Goal: Task Accomplishment & Management: Manage account settings

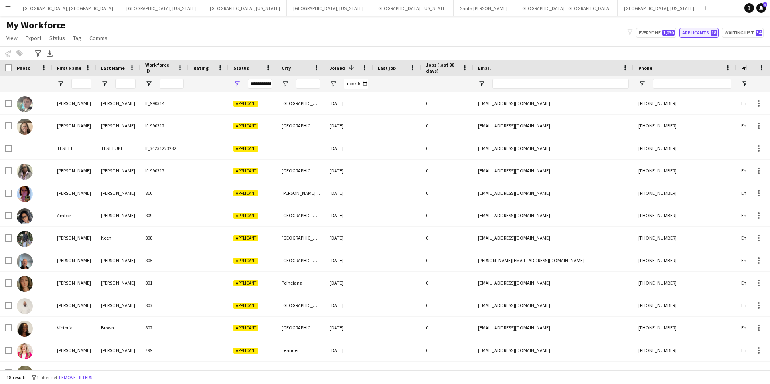
click at [702, 31] on button "Applicants 18" at bounding box center [698, 33] width 39 height 10
click at [237, 84] on span "Open Filter Menu" at bounding box center [236, 83] width 7 height 7
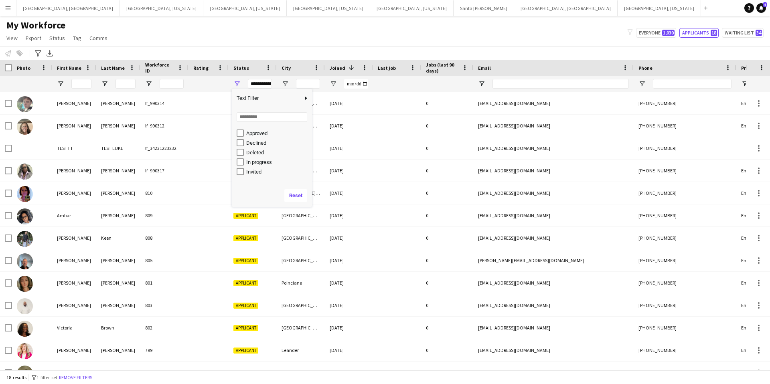
scroll to position [31, 0]
type input "**********"
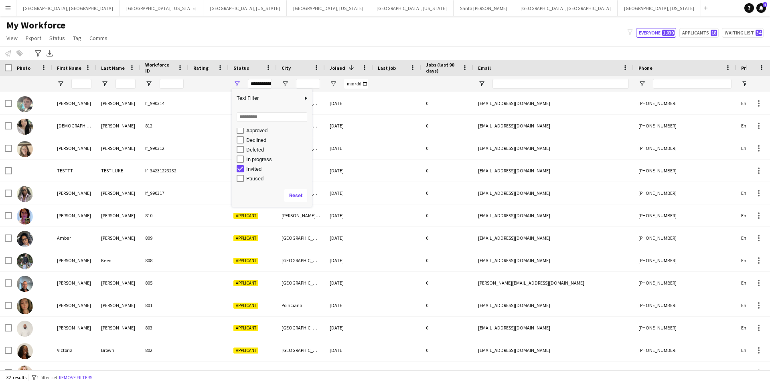
scroll to position [0, 0]
drag, startPoint x: 448, startPoint y: 35, endPoint x: 384, endPoint y: 60, distance: 68.3
click at [447, 35] on div "My Workforce View Views Default view New view Update view Delete view Edit name…" at bounding box center [385, 32] width 770 height 27
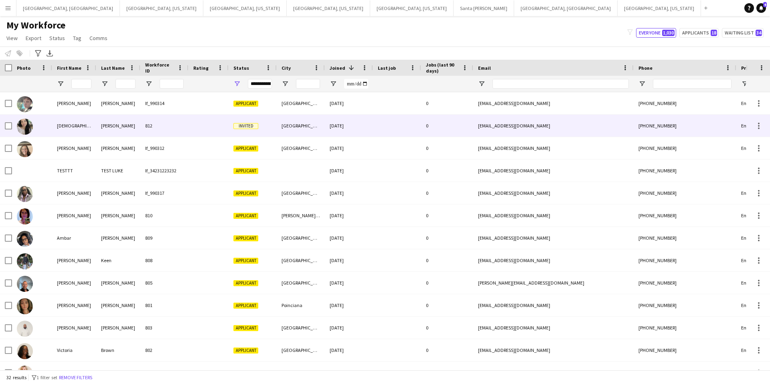
click at [210, 126] on div at bounding box center [208, 126] width 40 height 22
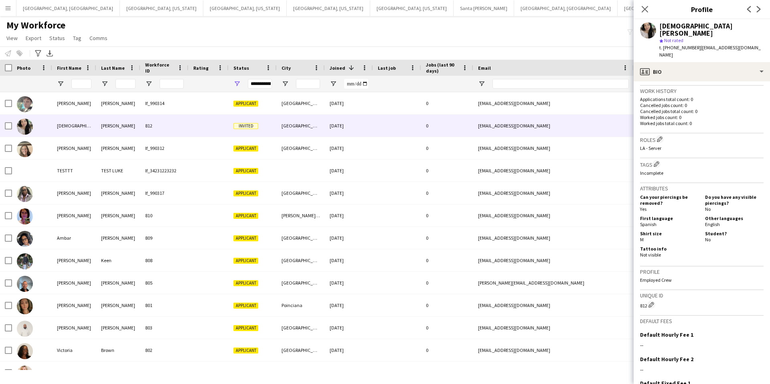
scroll to position [251, 0]
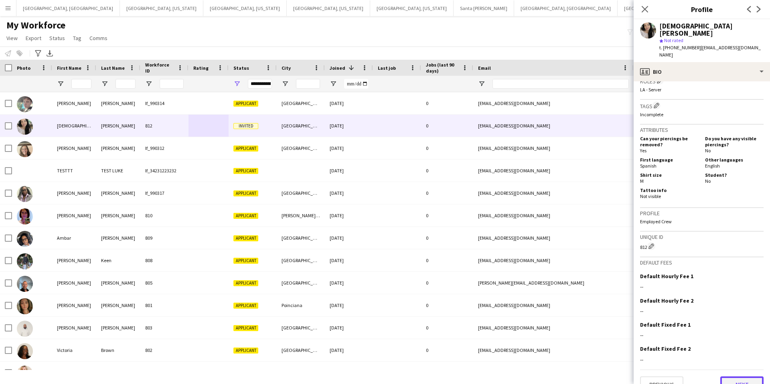
click at [744, 377] on button "Next" at bounding box center [741, 385] width 43 height 16
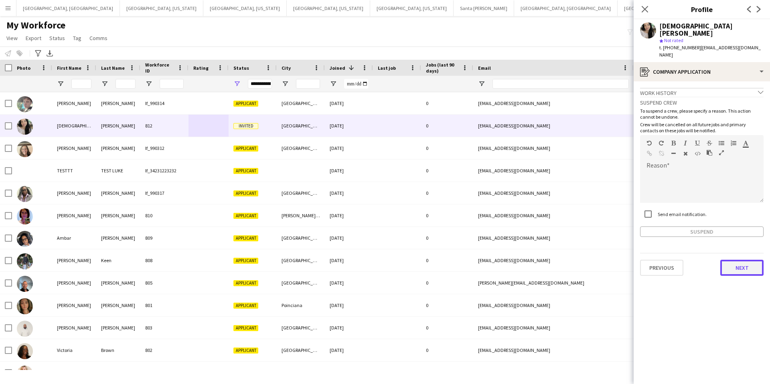
click at [733, 260] on button "Next" at bounding box center [741, 268] width 43 height 16
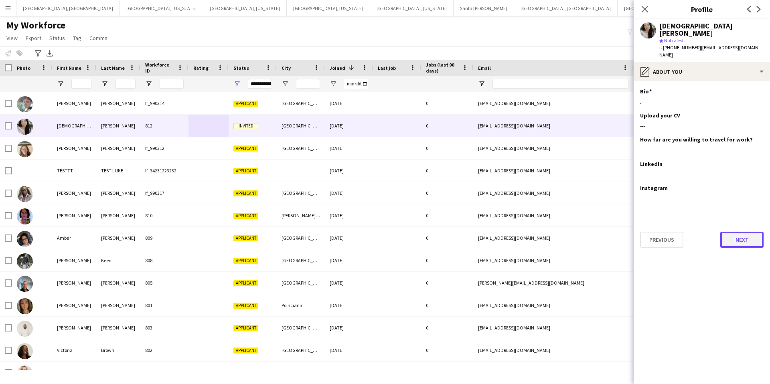
click at [742, 232] on button "Next" at bounding box center [741, 240] width 43 height 16
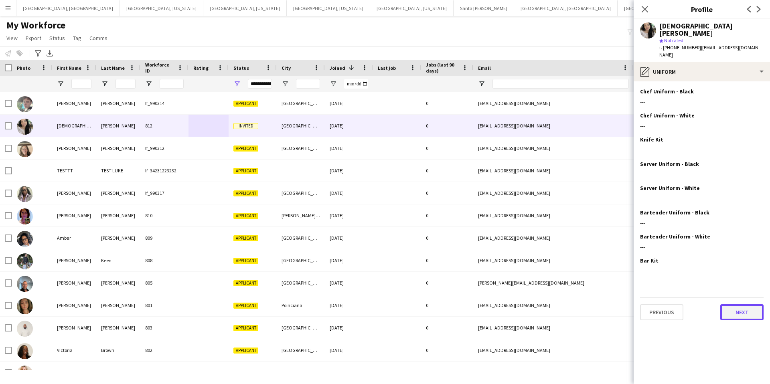
click at [736, 304] on button "Next" at bounding box center [741, 312] width 43 height 16
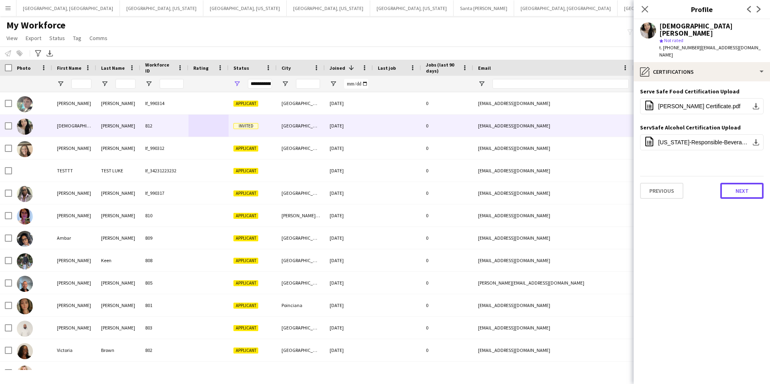
click at [740, 183] on button "Next" at bounding box center [741, 191] width 43 height 16
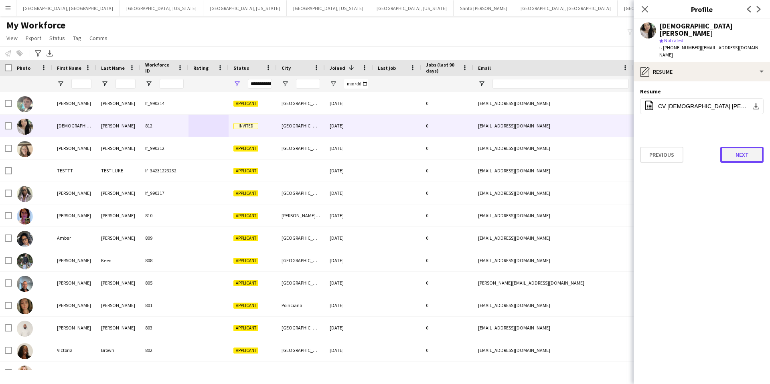
click at [742, 147] on button "Next" at bounding box center [741, 155] width 43 height 16
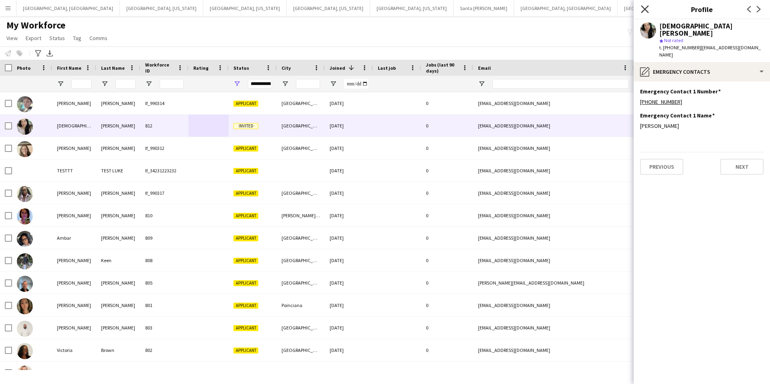
click at [646, 10] on icon at bounding box center [645, 9] width 8 height 8
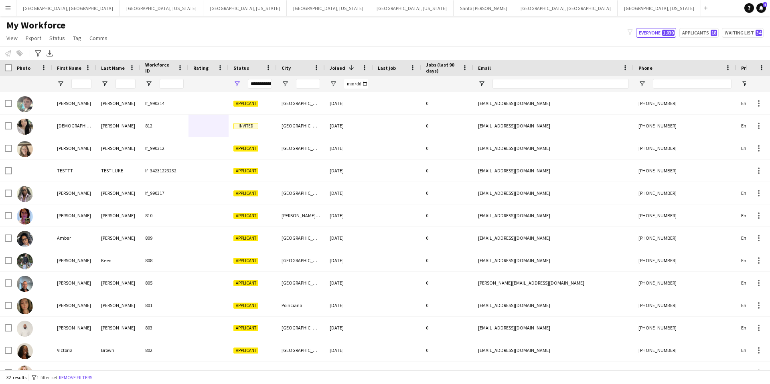
click at [8, 7] on app-icon "Menu" at bounding box center [8, 8] width 6 height 6
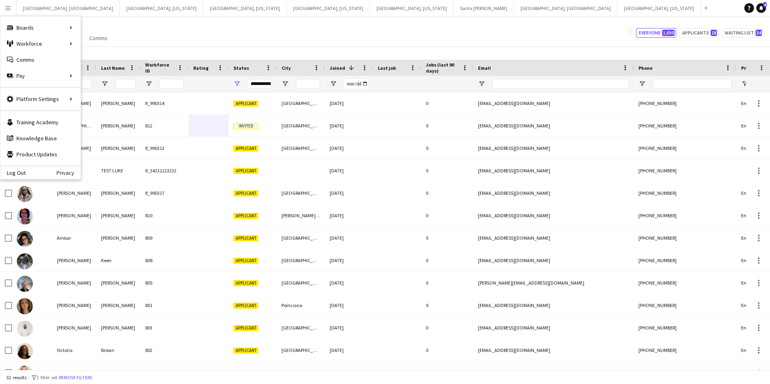
drag, startPoint x: 190, startPoint y: 41, endPoint x: 91, endPoint y: 20, distance: 101.8
click at [190, 41] on div "My Workforce View Views Default view New view Update view Delete view Edit name…" at bounding box center [385, 32] width 770 height 27
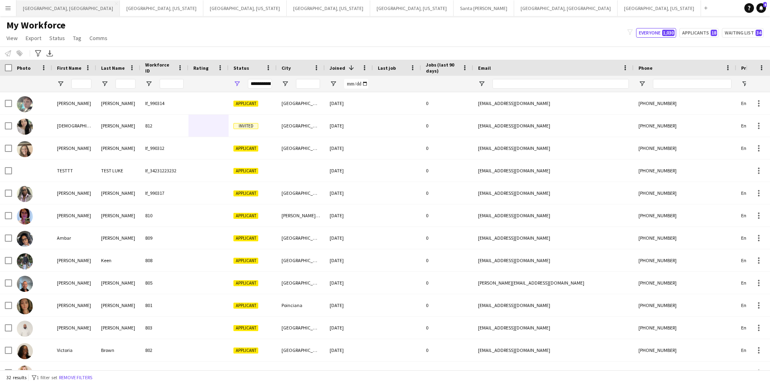
click at [43, 15] on button "[GEOGRAPHIC_DATA], [GEOGRAPHIC_DATA] Close" at bounding box center [67, 8] width 103 height 16
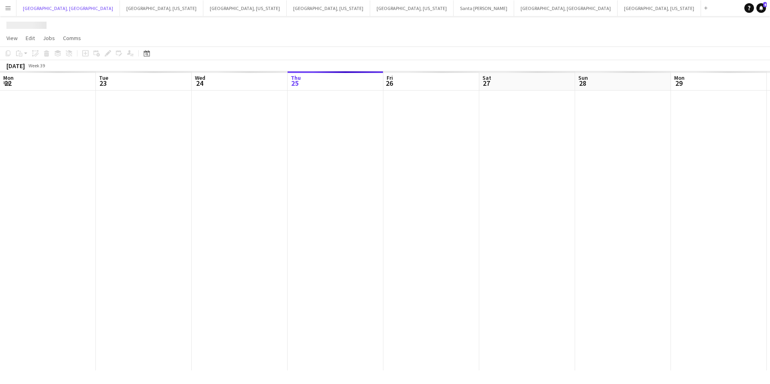
scroll to position [0, 192]
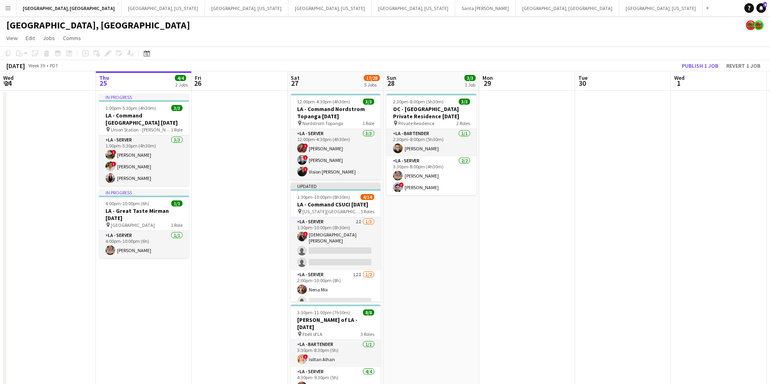
click at [8, 6] on app-icon "Menu" at bounding box center [8, 8] width 6 height 6
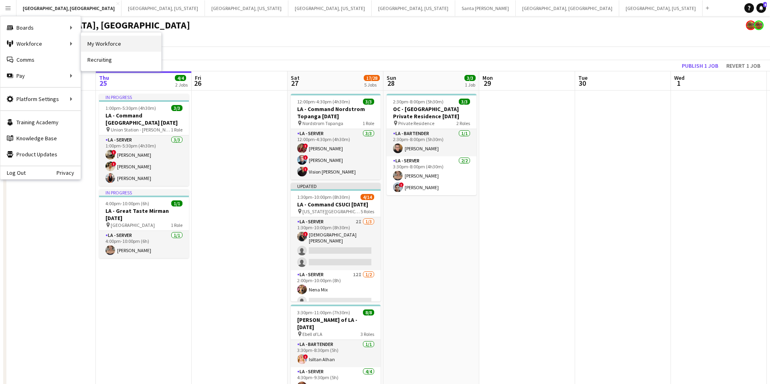
click at [97, 45] on link "My Workforce" at bounding box center [121, 44] width 80 height 16
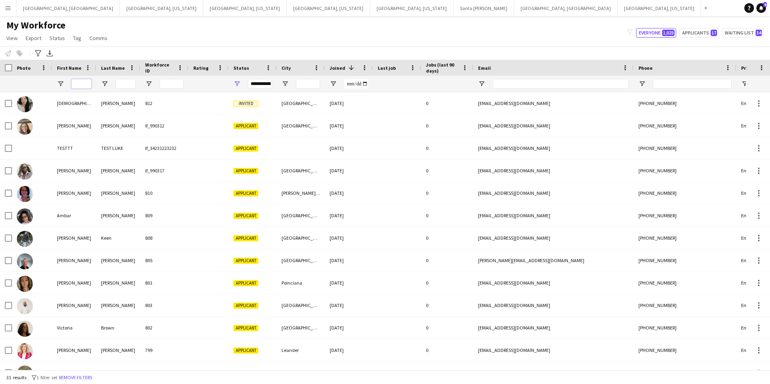
click at [80, 83] on input "First Name Filter Input" at bounding box center [81, 84] width 20 height 10
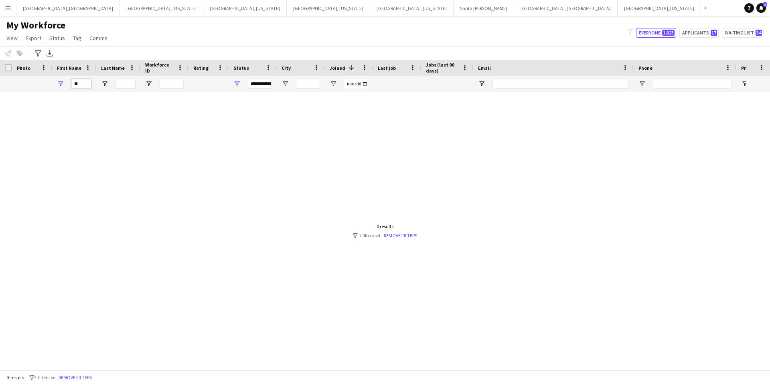
type input "*"
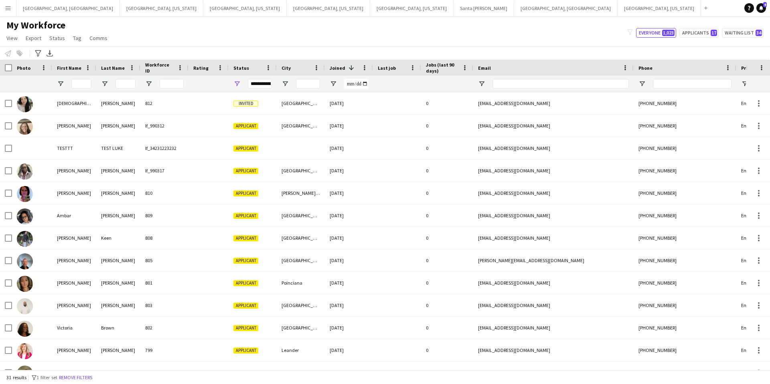
click at [10, 8] on app-icon "Menu" at bounding box center [8, 8] width 6 height 6
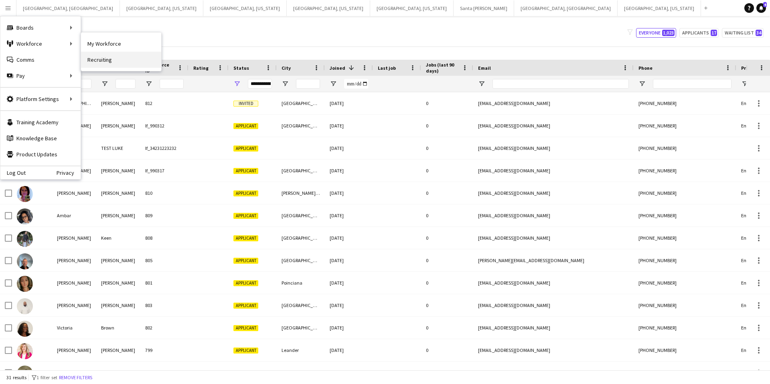
click at [101, 61] on link "Recruiting" at bounding box center [121, 60] width 80 height 16
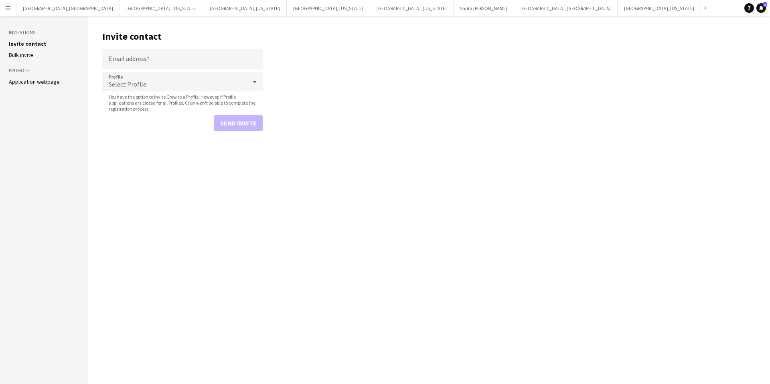
click at [32, 55] on link "Bulk invite" at bounding box center [21, 54] width 24 height 7
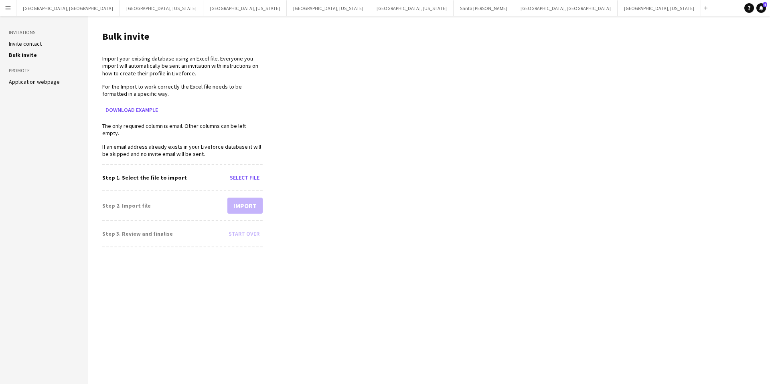
click at [32, 55] on link "Bulk invite" at bounding box center [23, 54] width 28 height 7
